Goal: Information Seeking & Learning: Learn about a topic

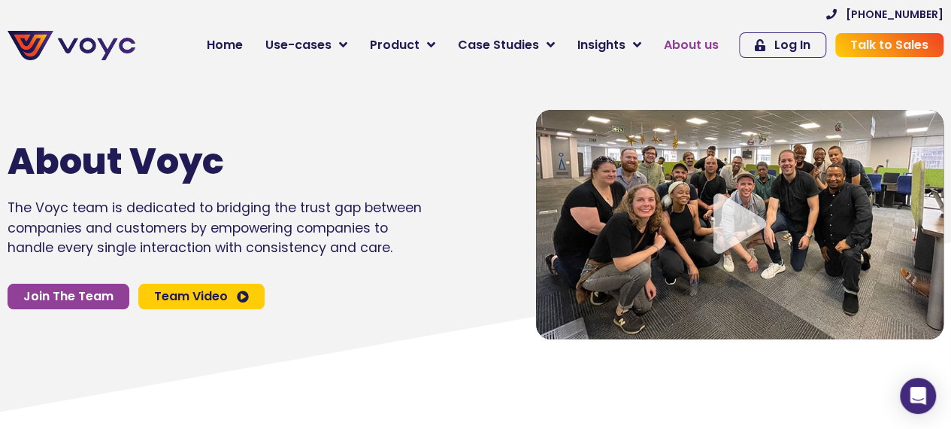
click at [719, 44] on span "About us" at bounding box center [691, 45] width 55 height 18
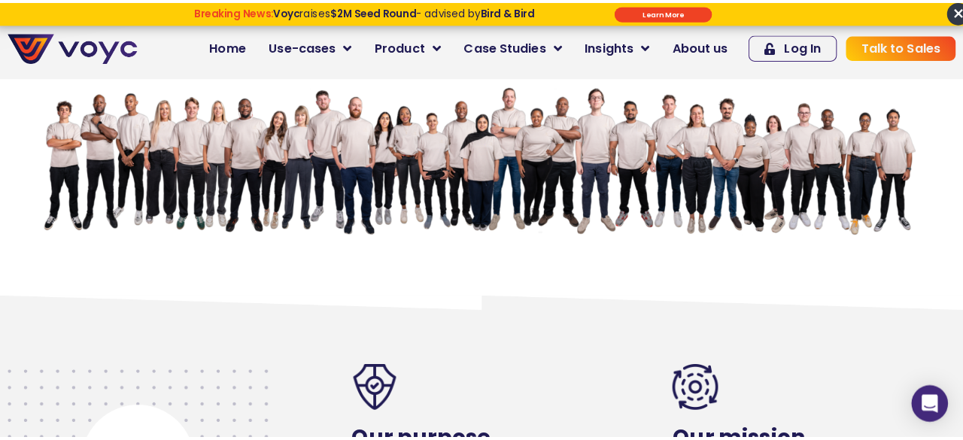
scroll to position [391, 0]
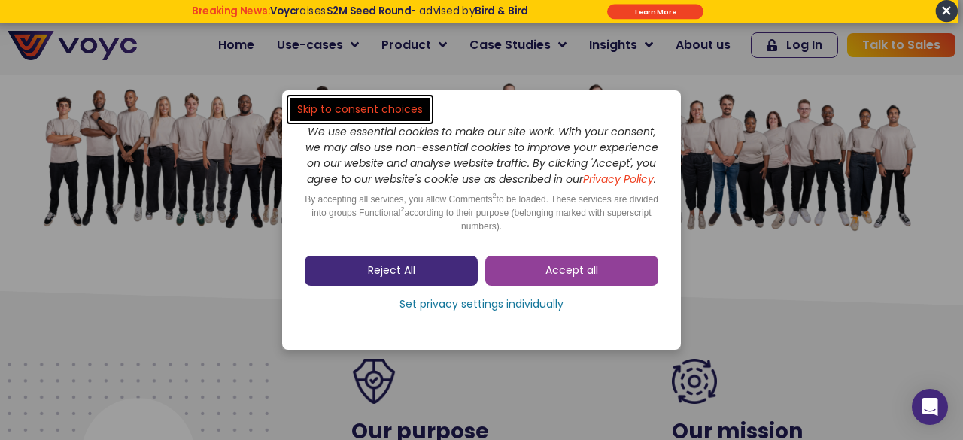
click at [417, 275] on link "Reject All" at bounding box center [391, 271] width 173 height 30
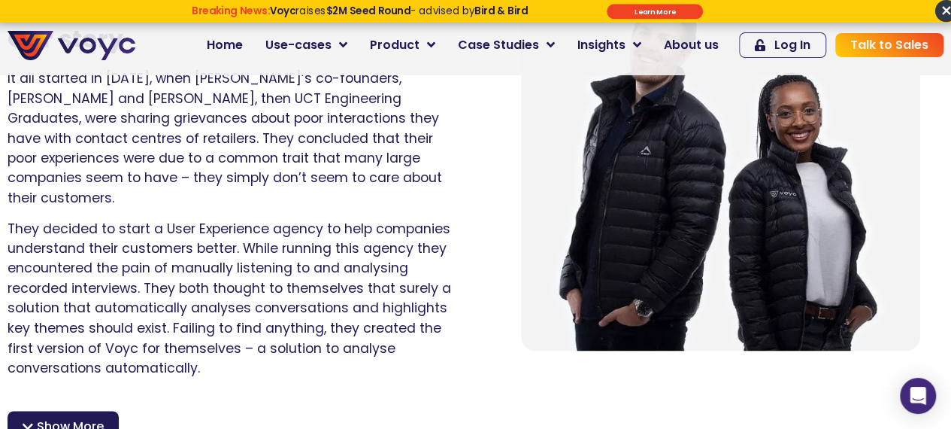
scroll to position [1091, 0]
click at [17, 411] on div "Show More" at bounding box center [63, 426] width 111 height 30
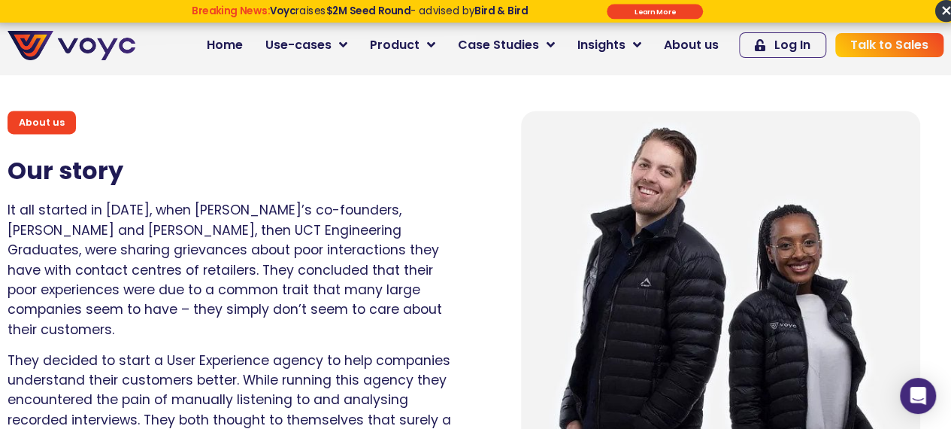
scroll to position [960, 0]
click at [227, 212] on p "It all started in [DATE], when [PERSON_NAME]’s co-founders, [PERSON_NAME] and […" at bounding box center [231, 270] width 446 height 139
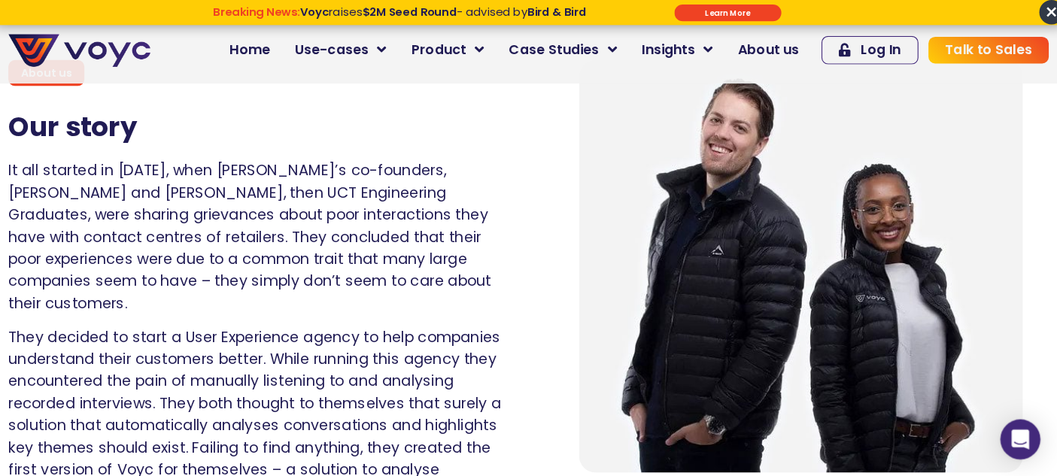
scroll to position [1016, 0]
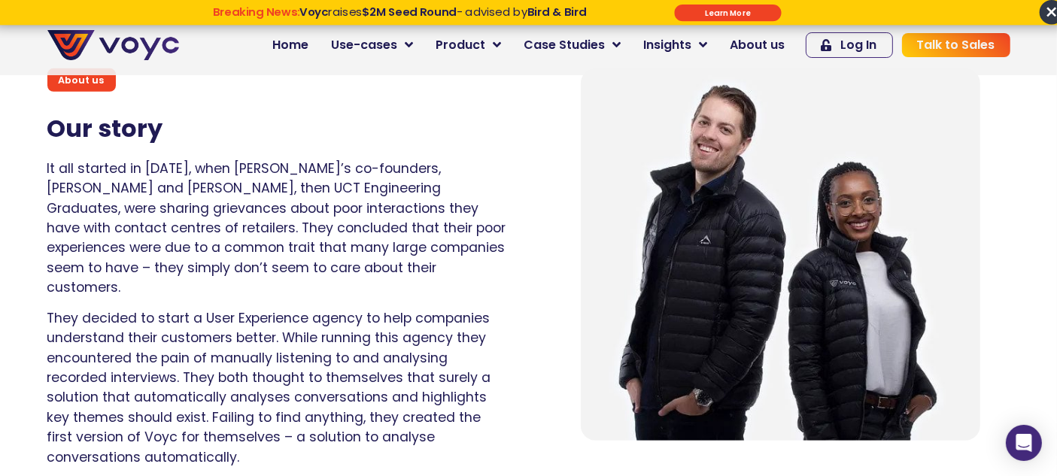
drag, startPoint x: 896, startPoint y: 1, endPoint x: 524, endPoint y: 327, distance: 494.5
click at [524, 327] on div "About us Our story It all started in [DATE], when [PERSON_NAME]’s co-founders, …" at bounding box center [284, 269] width 489 height 417
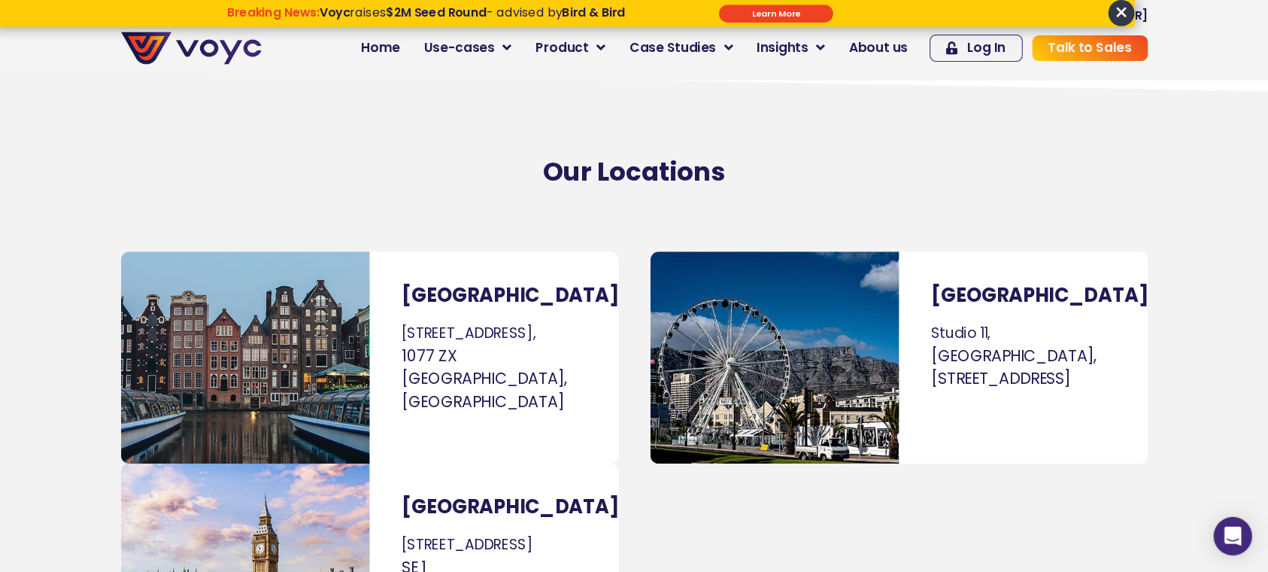
scroll to position [9458, 0]
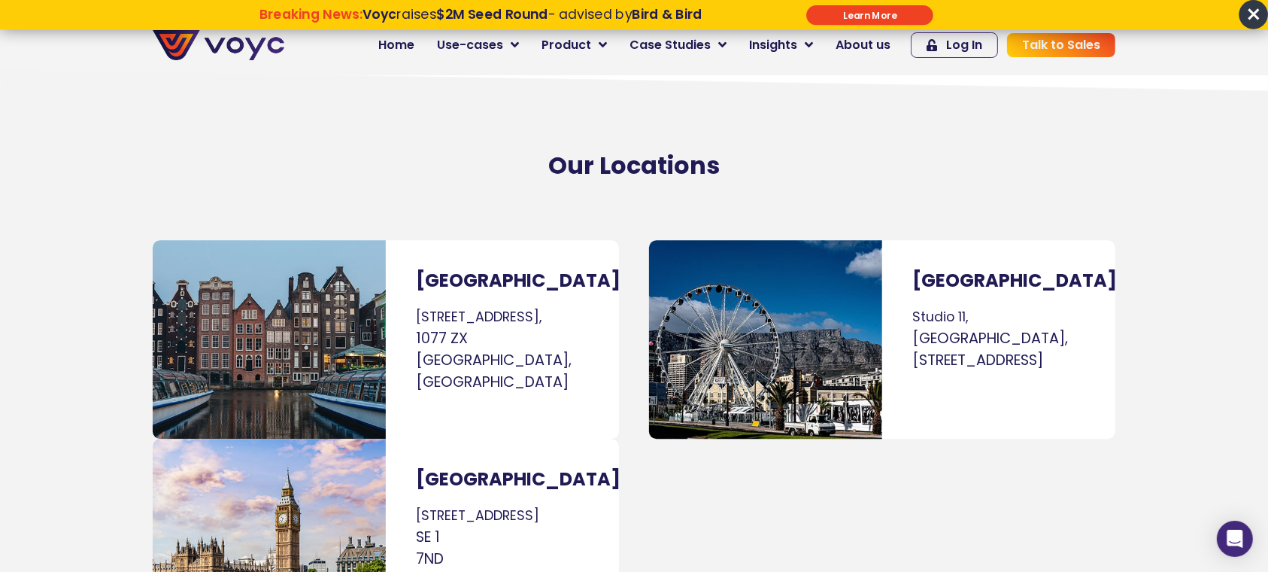
drag, startPoint x: 846, startPoint y: 26, endPoint x: 690, endPoint y: 560, distance: 556.4
click at [690, 428] on div "[GEOGRAPHIC_DATA] [GEOGRAPHIC_DATA], [GEOGRAPHIC_DATA], [STREET_ADDRESS]" at bounding box center [878, 438] width 489 height 412
click at [951, 334] on section "[GEOGRAPHIC_DATA] [STREET_ADDRESS] [GEOGRAPHIC_DATA] [STREET_ADDRESS] [GEOGRAPH…" at bounding box center [634, 460] width 1268 height 457
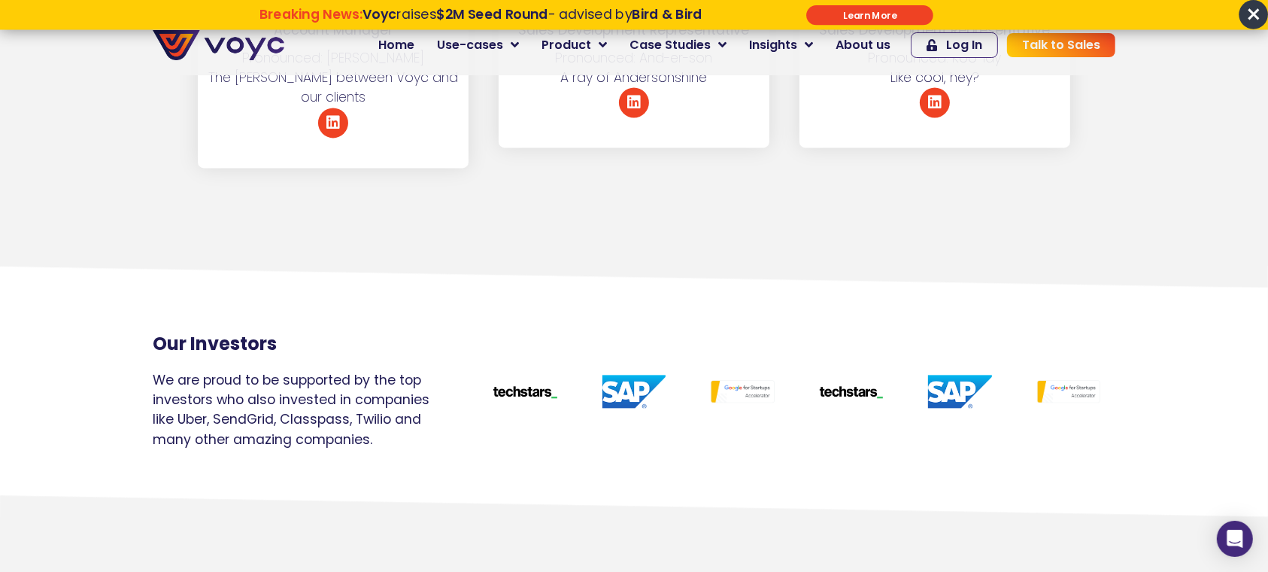
scroll to position [9031, 0]
